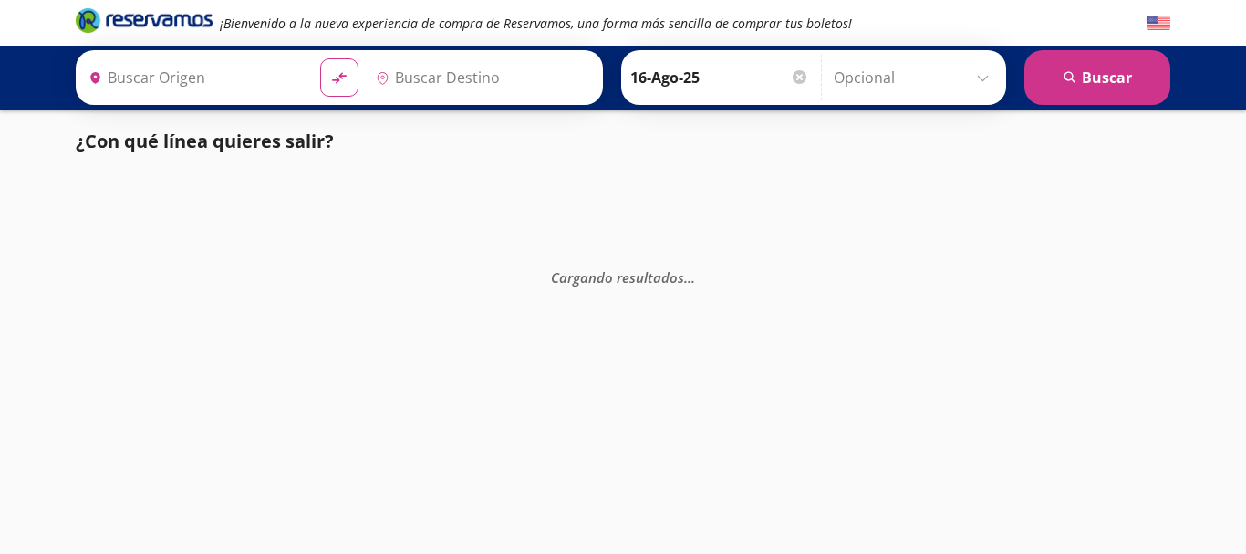
type input "Central del Sur (taxqueña), [GEOGRAPHIC_DATA]"
type input "Ixtapa, [GEOGRAPHIC_DATA]"
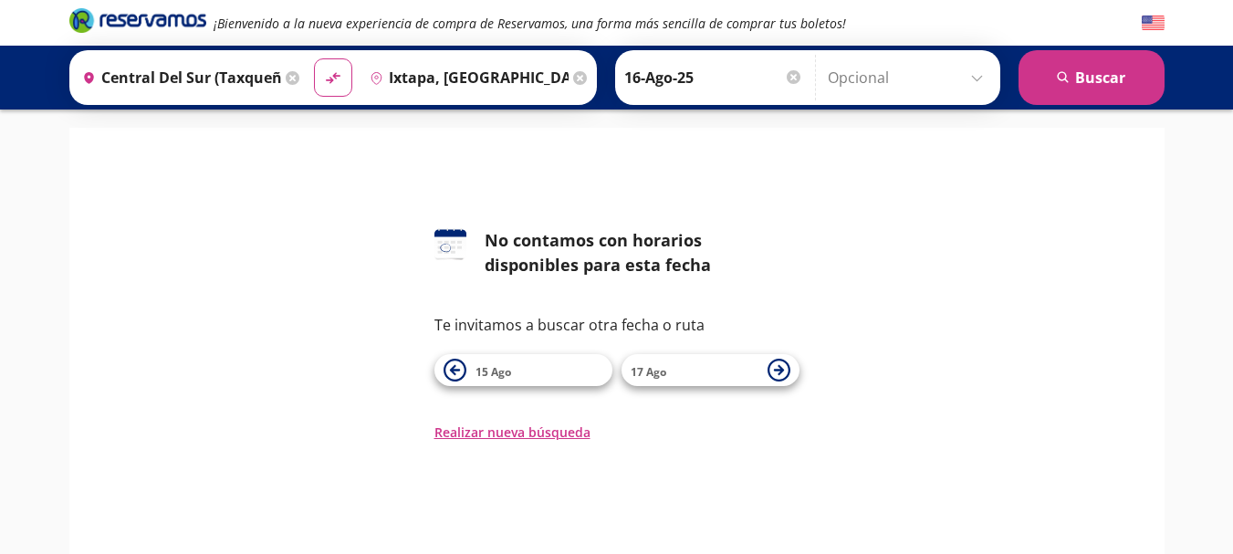
click at [358, 257] on div "126 No contamos con horarios disponibles para esta fecha Te invitamos a buscar …" at bounding box center [617, 335] width 1068 height 214
click at [327, 80] on icon at bounding box center [332, 78] width 13 height 10
type input "Ixtapa, [GEOGRAPHIC_DATA]"
type input "Central del Sur (taxqueña), [GEOGRAPHIC_DATA]"
click at [327, 80] on icon at bounding box center [332, 78] width 13 height 10
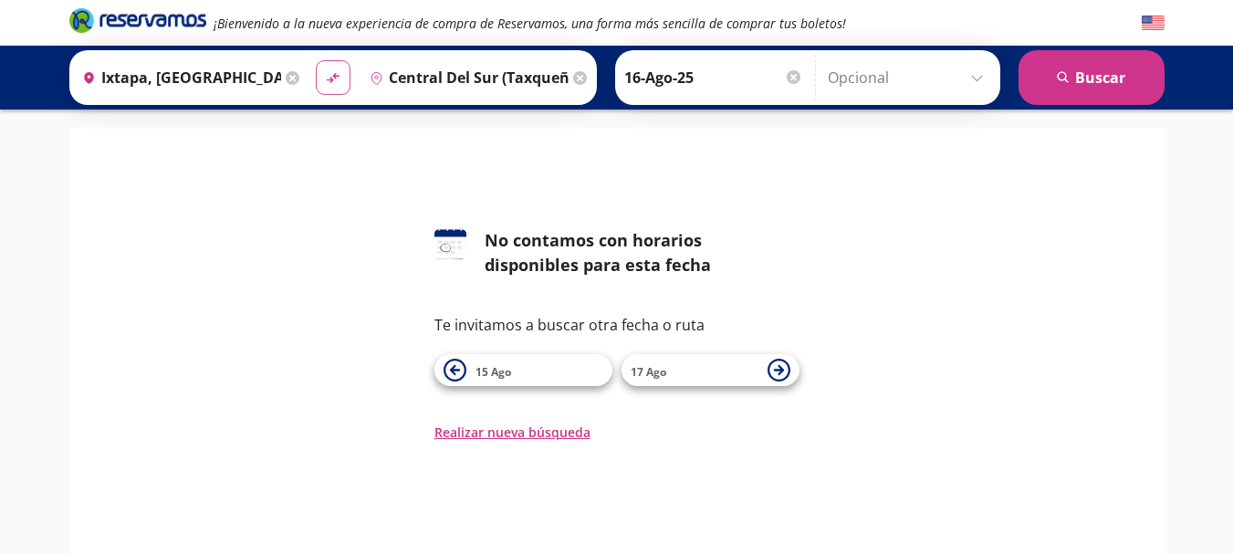
type input "Central del Sur (taxqueña), [GEOGRAPHIC_DATA]"
type input "Ixtapa, [GEOGRAPHIC_DATA]"
click at [671, 374] on span "17 Ago" at bounding box center [694, 370] width 128 height 22
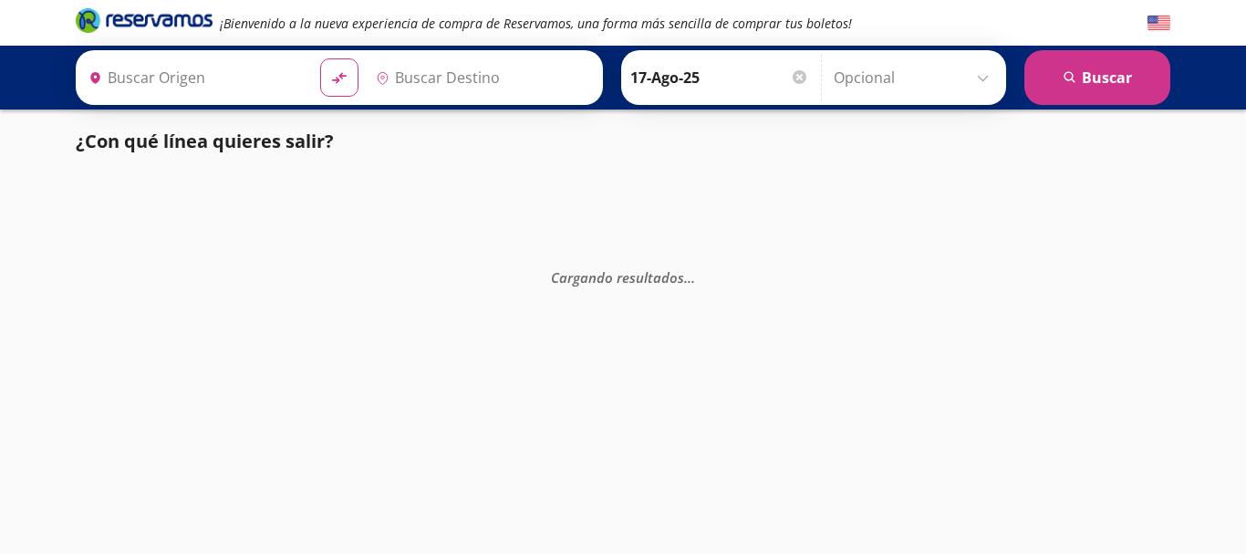
type input "Central del Sur (taxqueña), [GEOGRAPHIC_DATA]"
type input "Ixtapa, [GEOGRAPHIC_DATA]"
